Goal: Communication & Community: Answer question/provide support

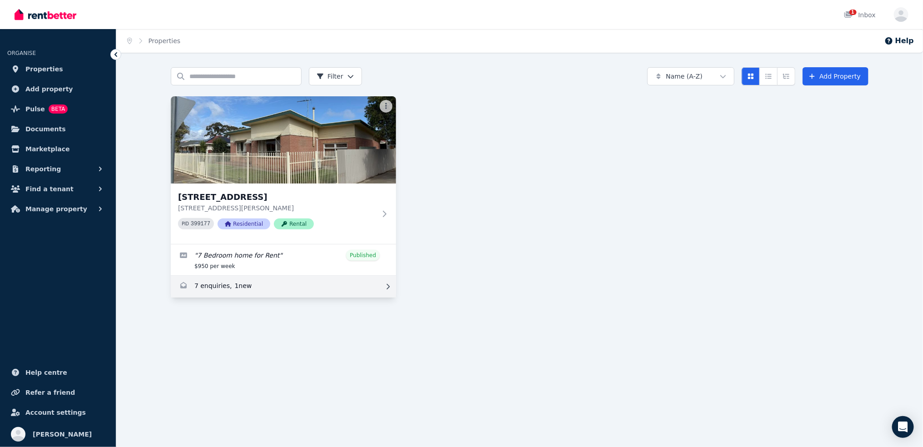
click at [257, 283] on link "Enquiries for 89 Cleveland Terrace, Ottoway" at bounding box center [283, 287] width 225 height 22
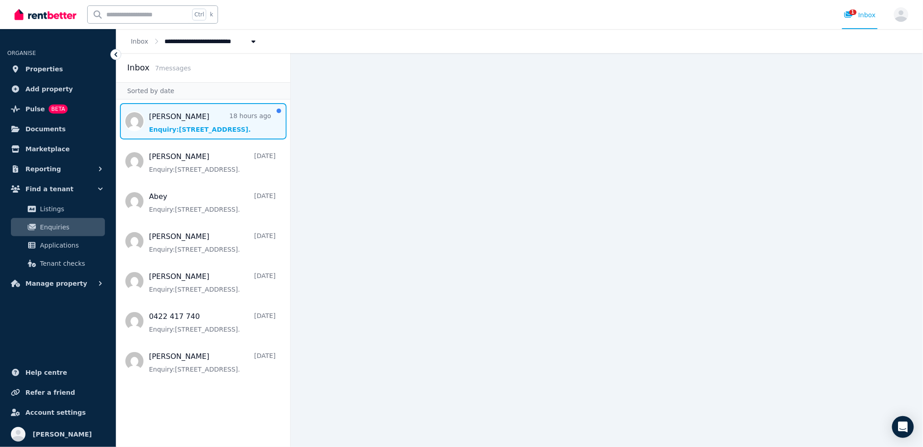
click at [190, 126] on span "Message list" at bounding box center [203, 121] width 174 height 36
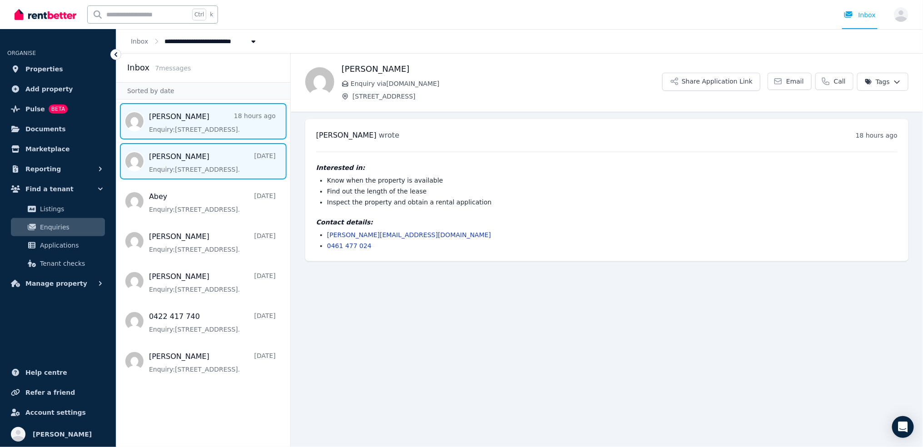
click at [213, 167] on span "Message list" at bounding box center [203, 161] width 174 height 36
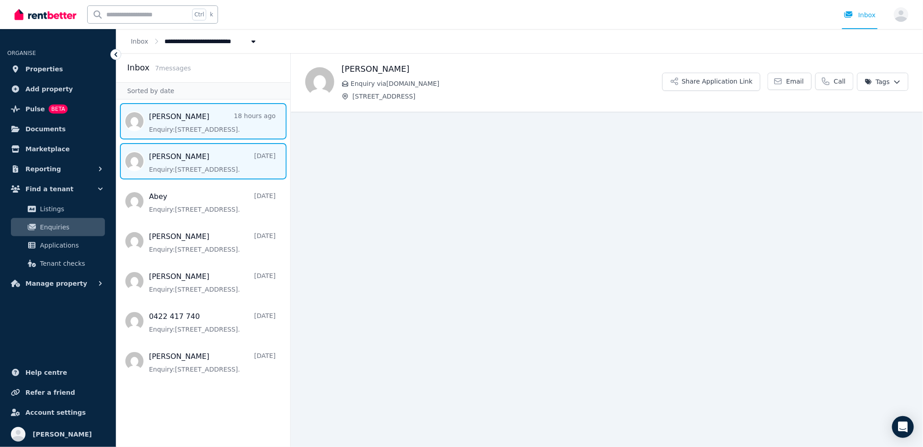
click at [204, 129] on span "Message list" at bounding box center [203, 121] width 174 height 36
